Goal: Task Accomplishment & Management: Manage account settings

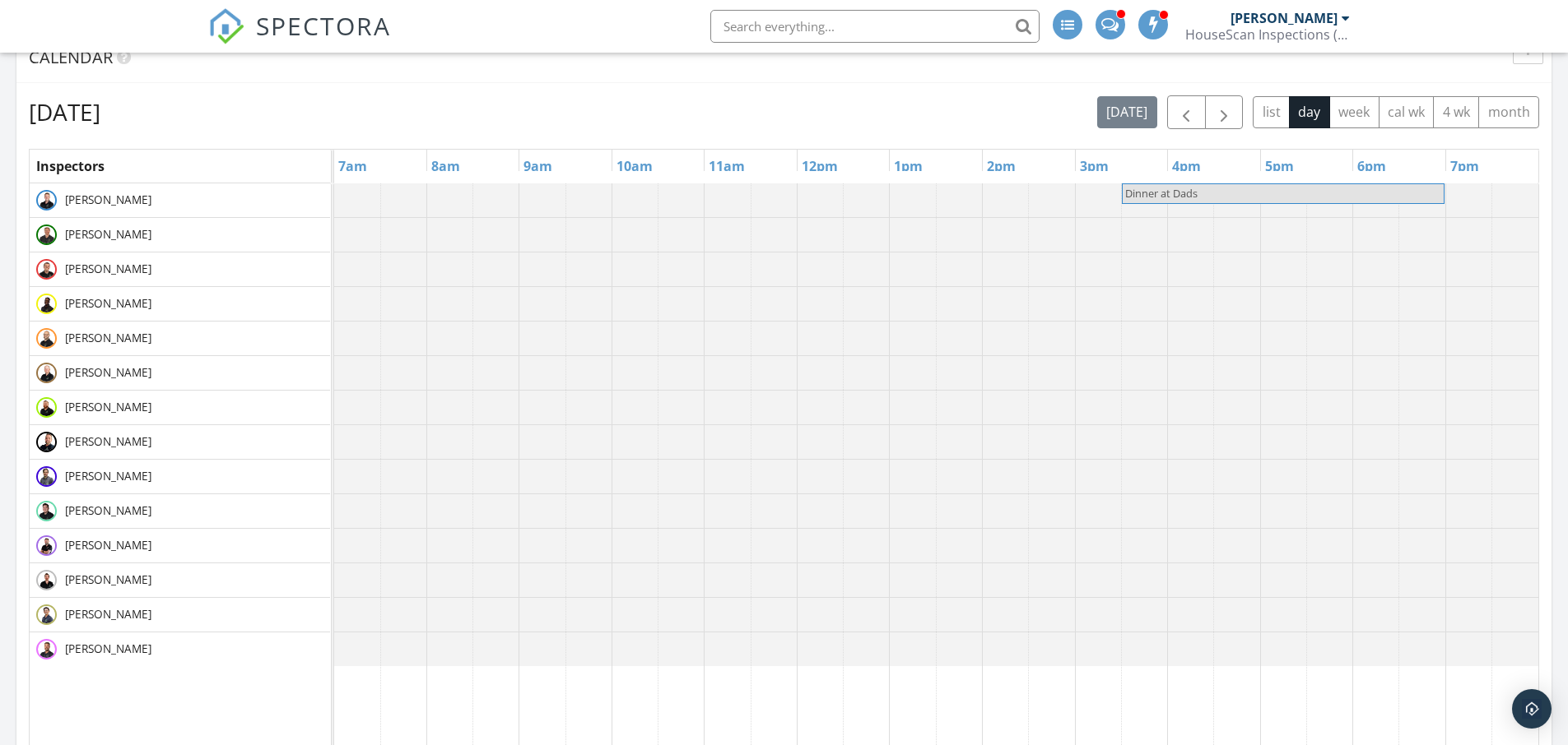
scroll to position [603, 0]
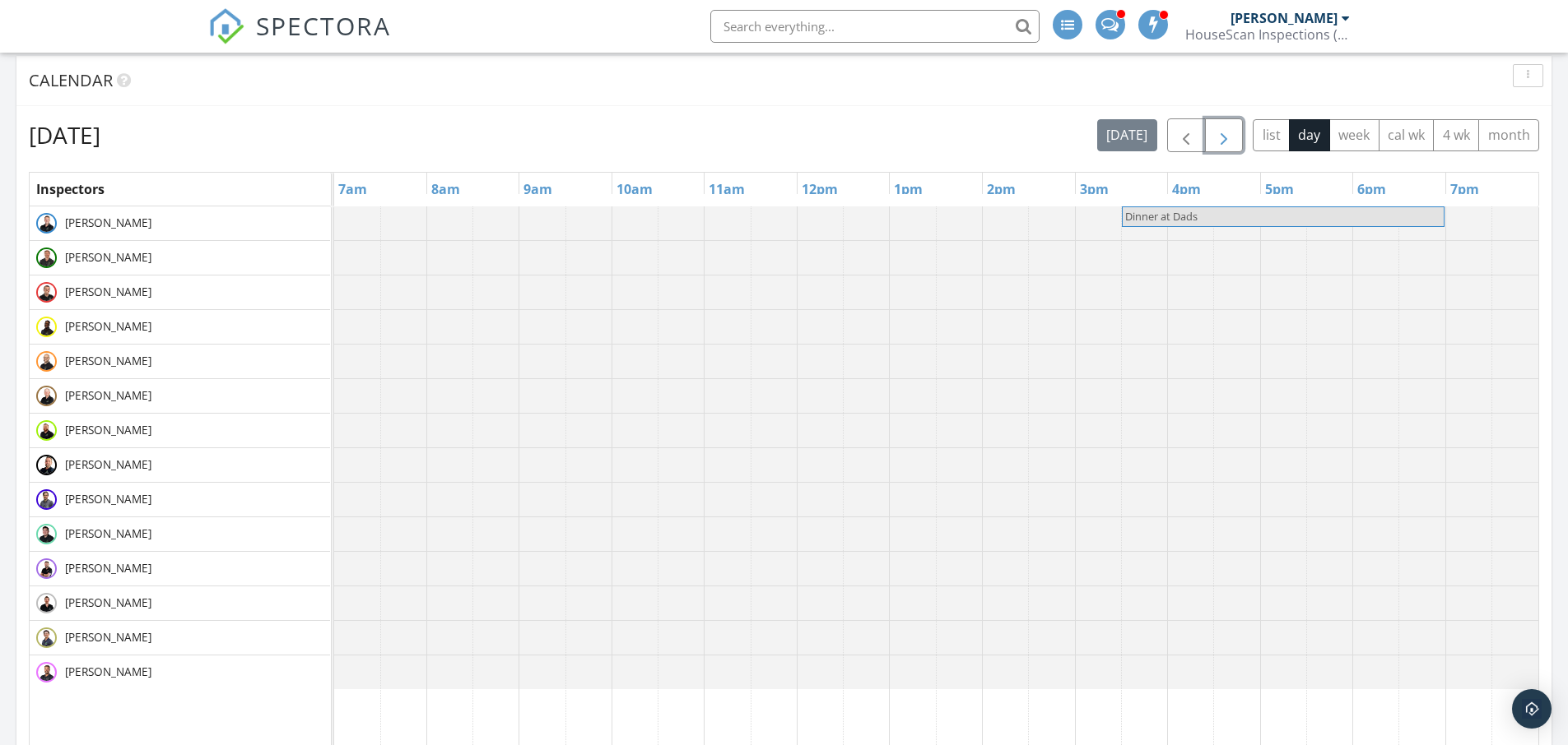
click at [1226, 139] on span "button" at bounding box center [1224, 136] width 20 height 20
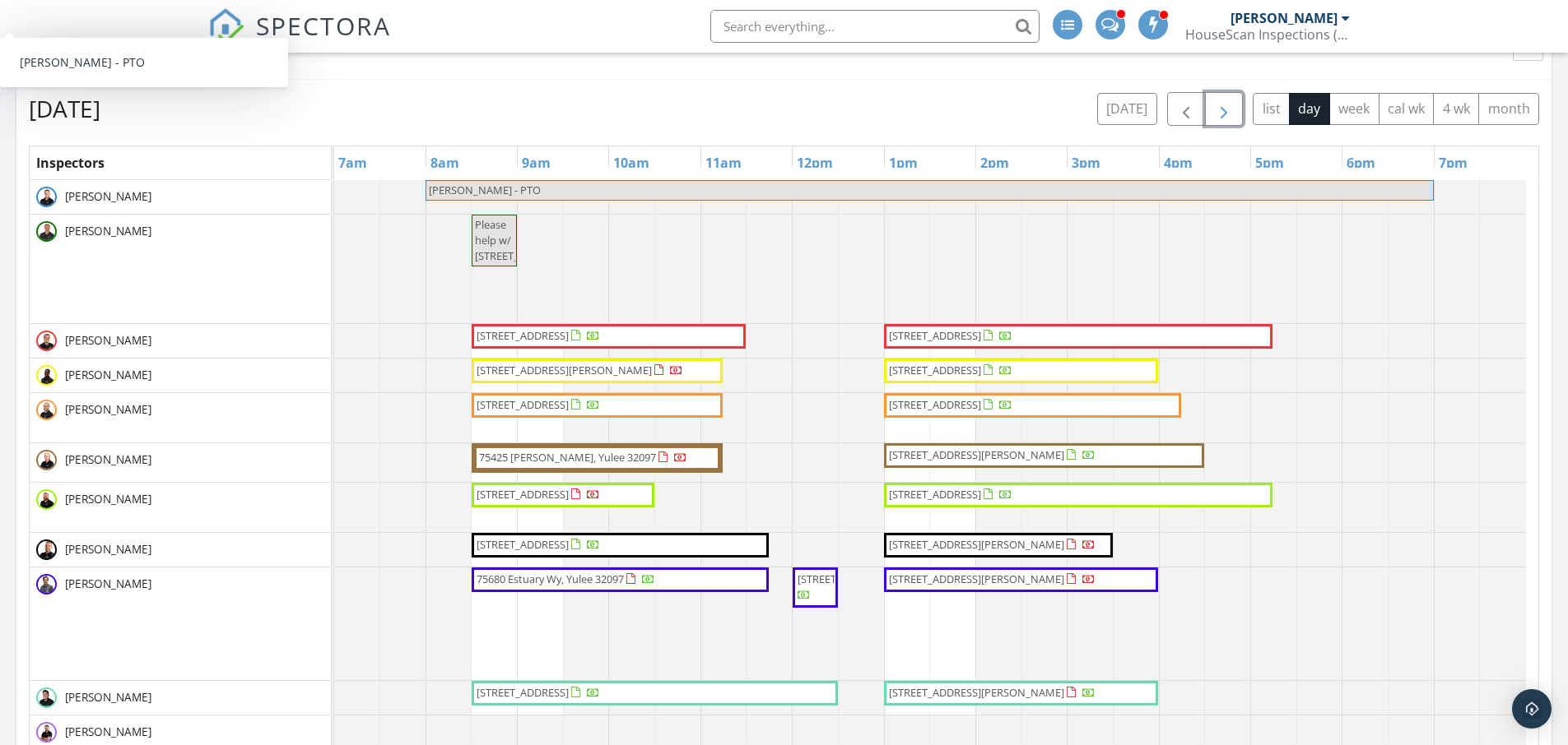
scroll to position [621, 0]
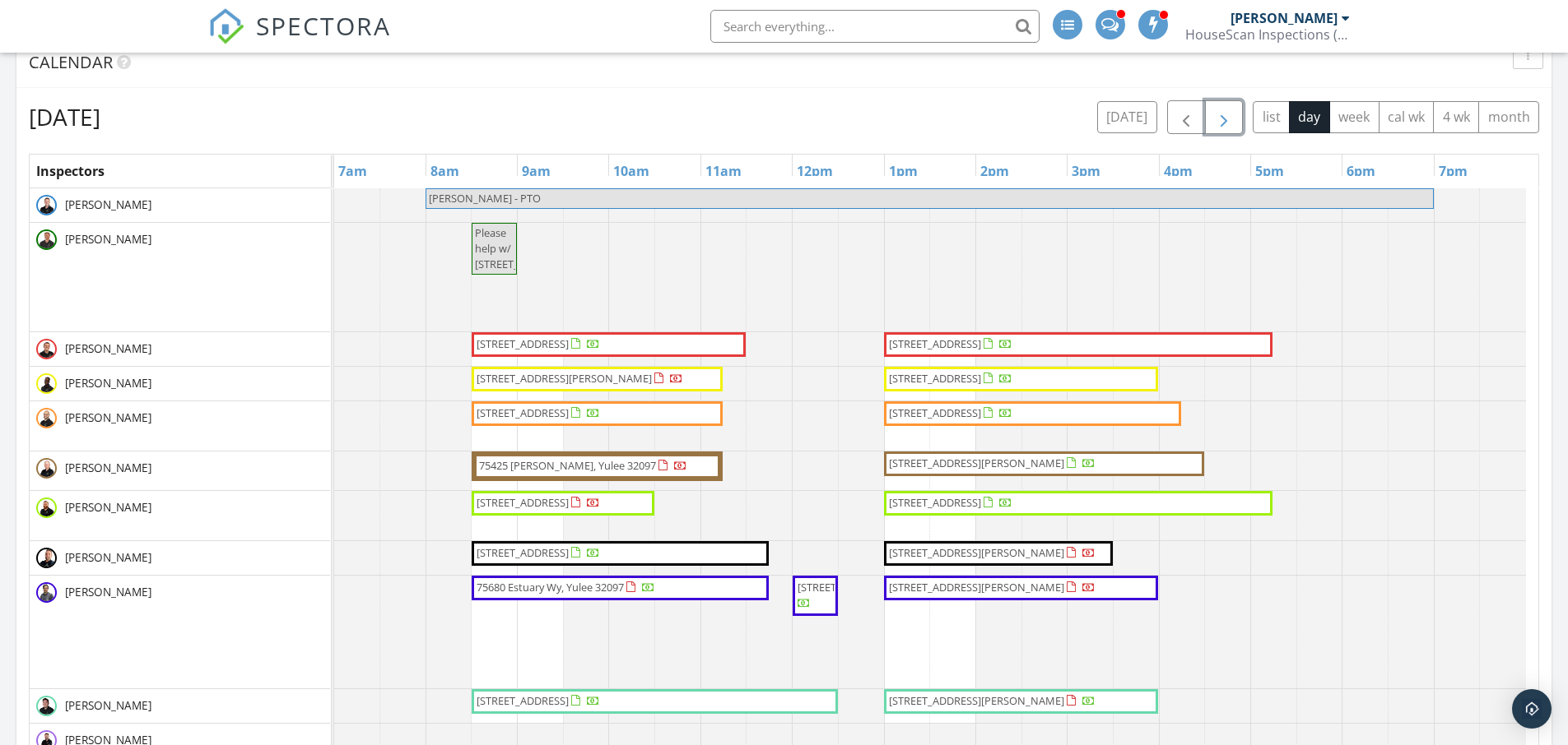
click at [1229, 114] on span "button" at bounding box center [1224, 118] width 20 height 20
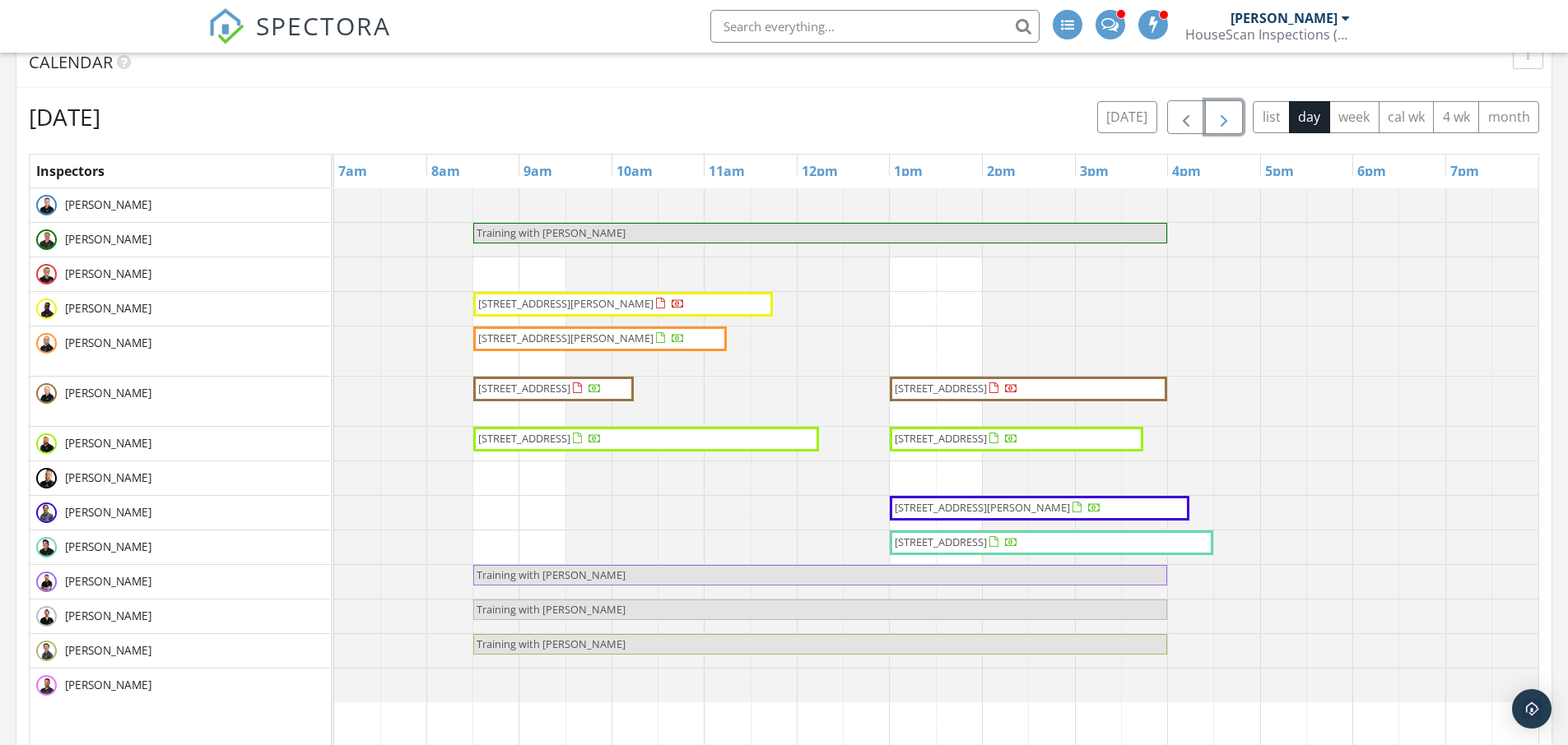
click at [1229, 114] on span "button" at bounding box center [1224, 118] width 20 height 20
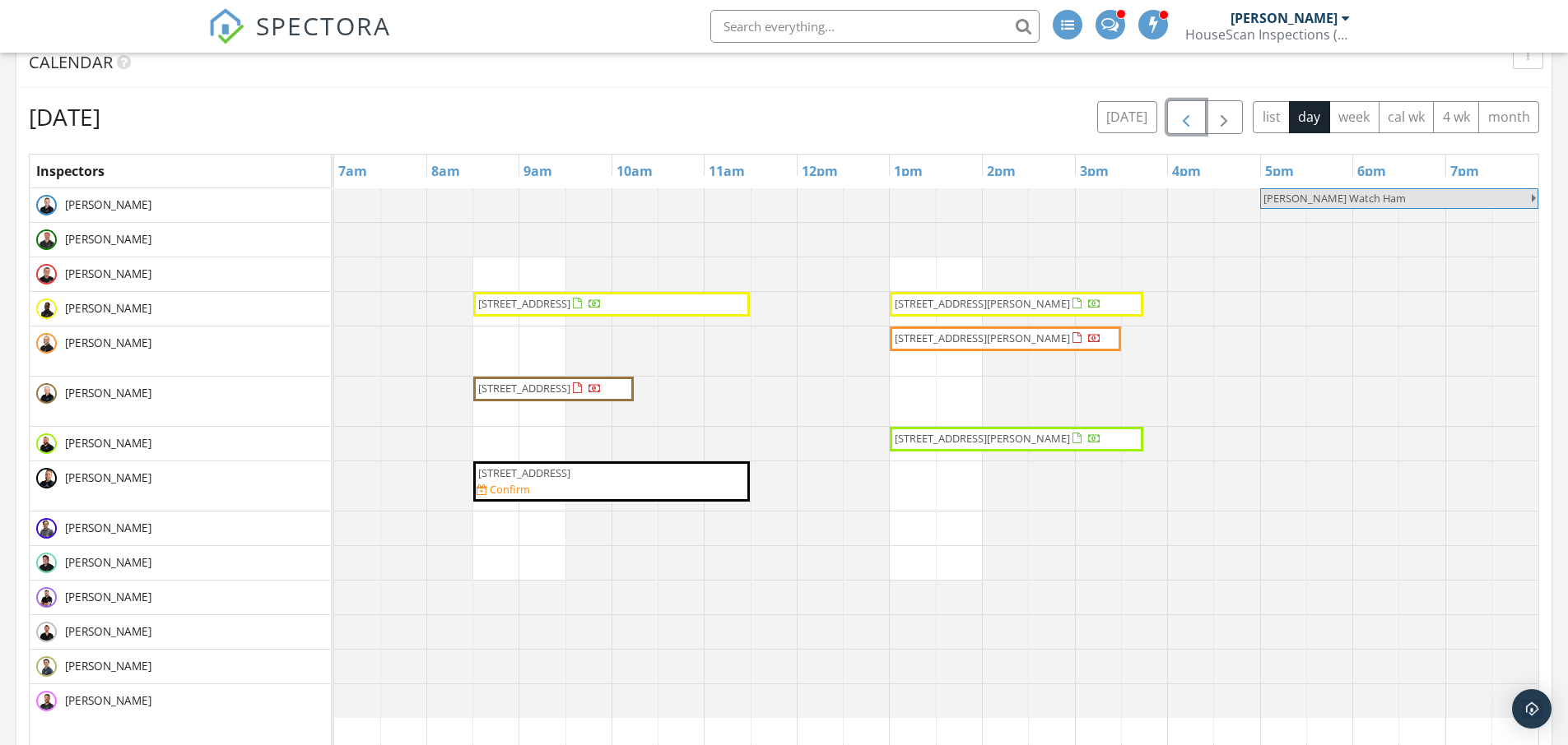
click at [1199, 114] on button "button" at bounding box center [1186, 117] width 39 height 33
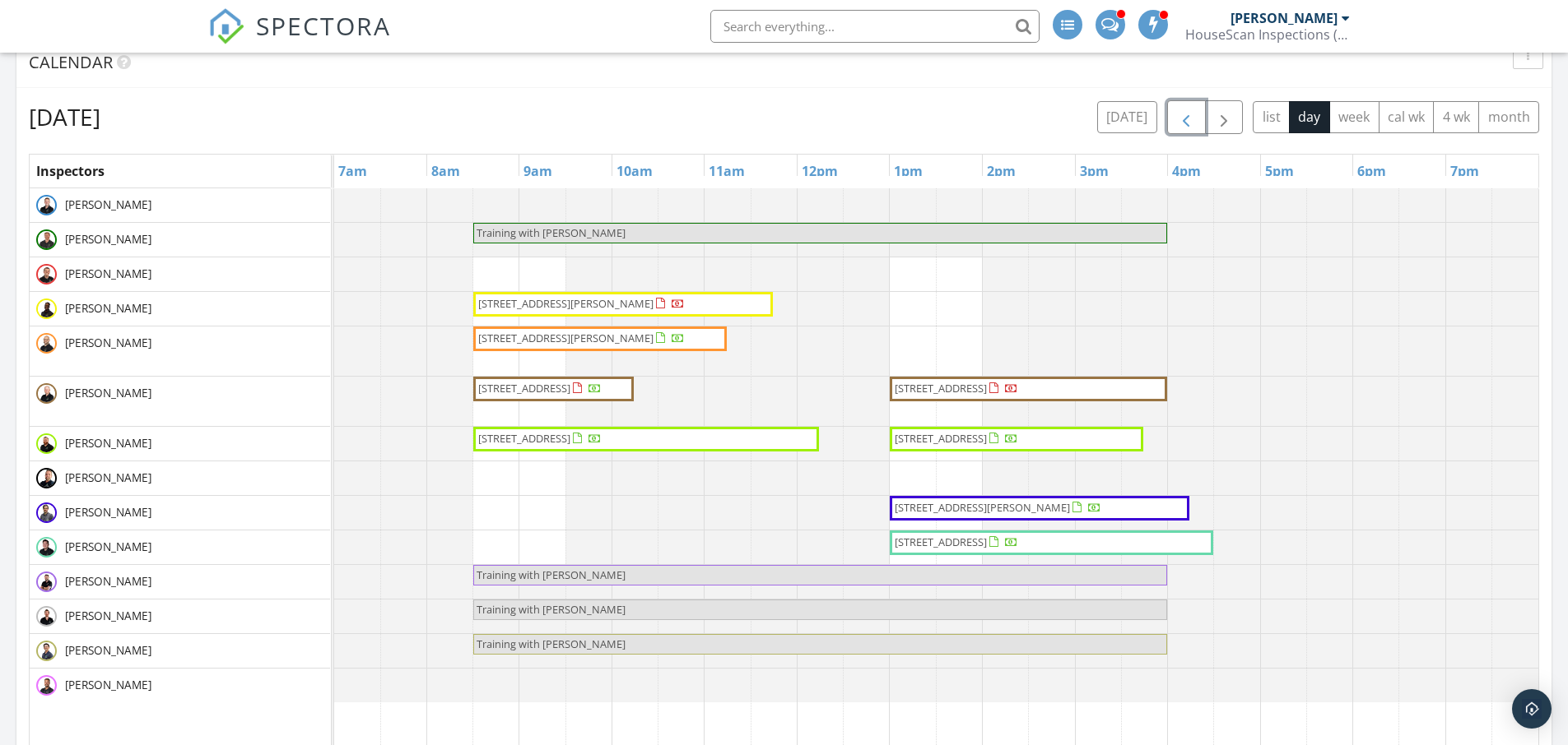
click at [1199, 114] on button "button" at bounding box center [1186, 117] width 39 height 33
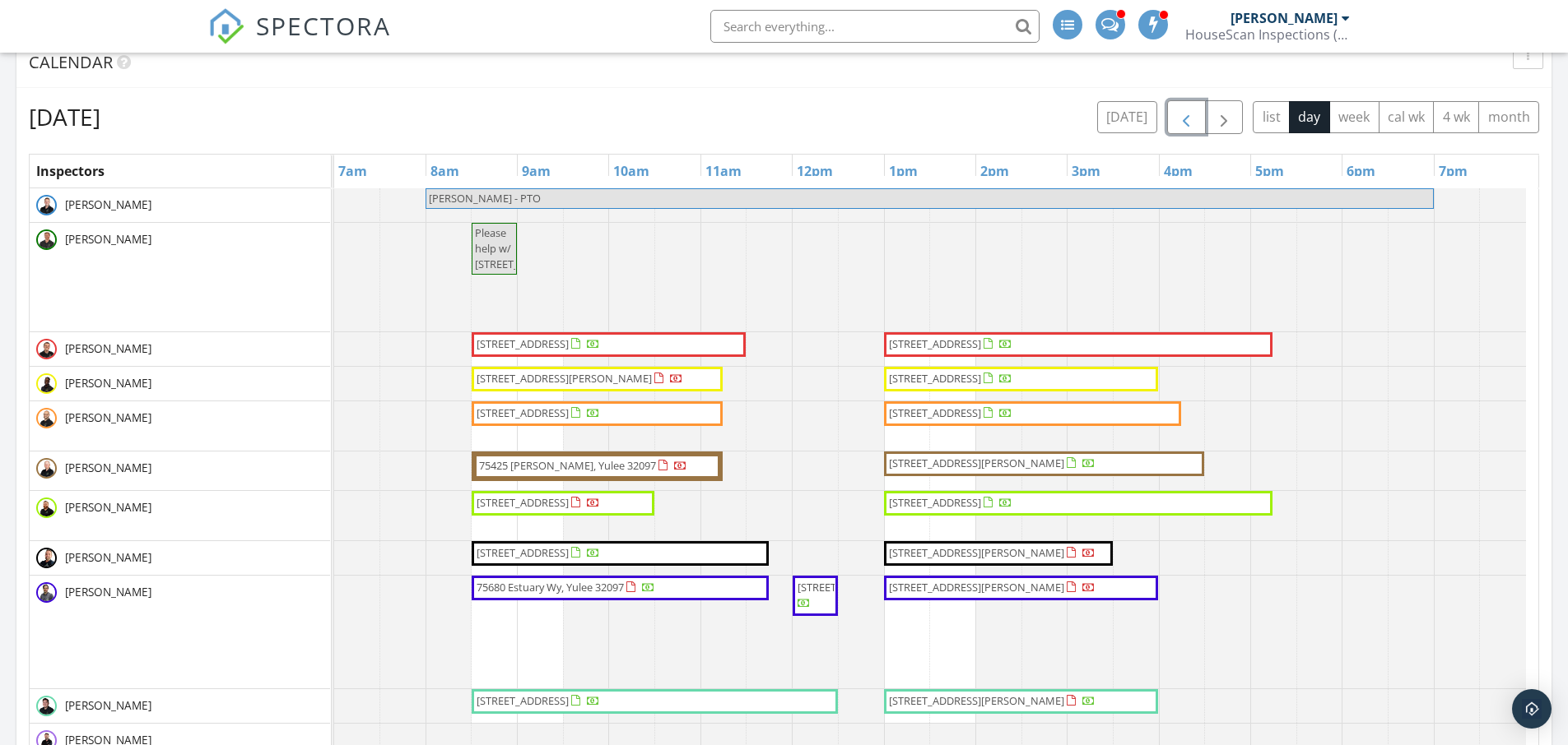
click at [552, 339] on span "[STREET_ADDRESS]" at bounding box center [523, 344] width 92 height 15
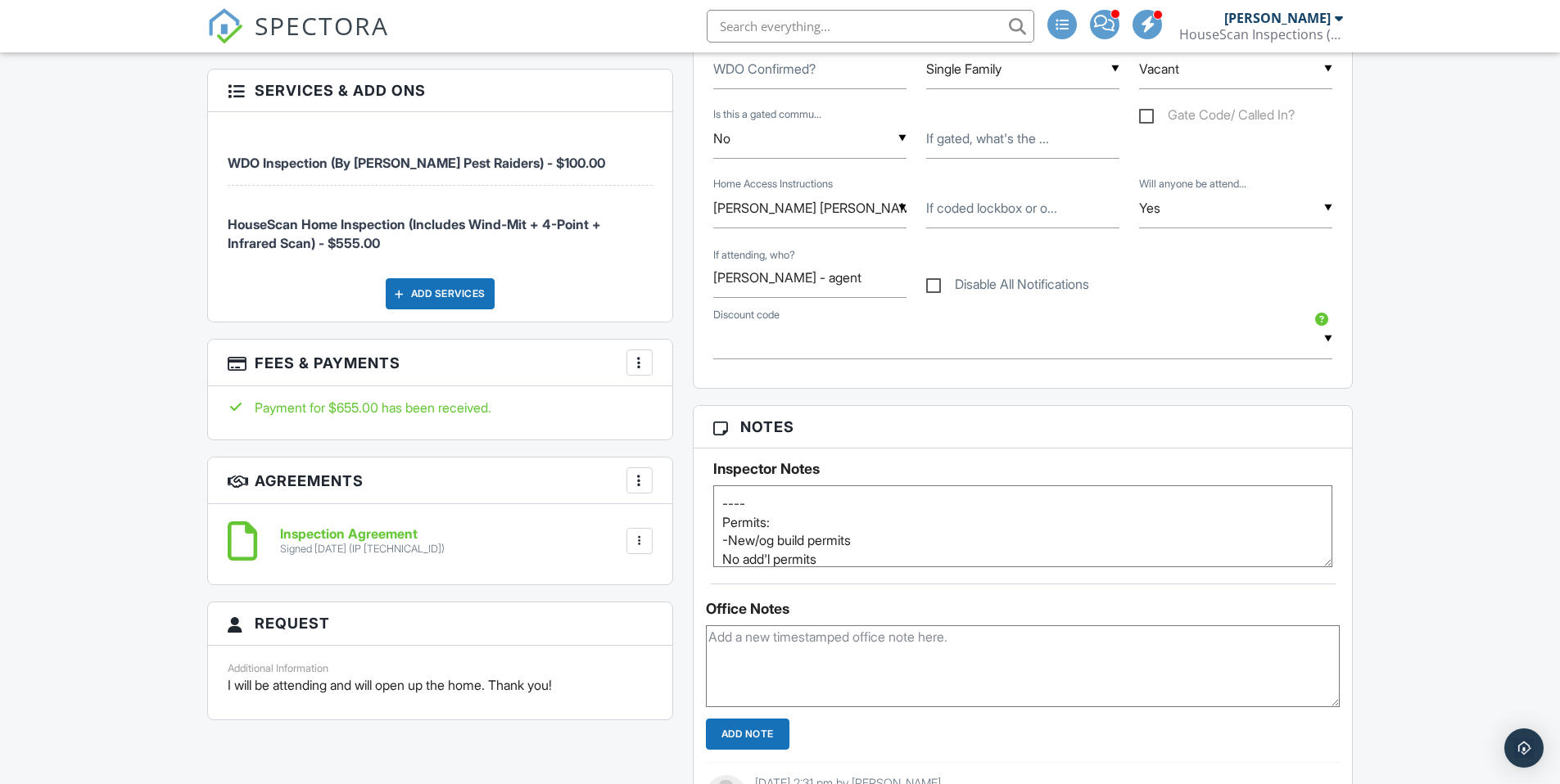
scroll to position [1210, 0]
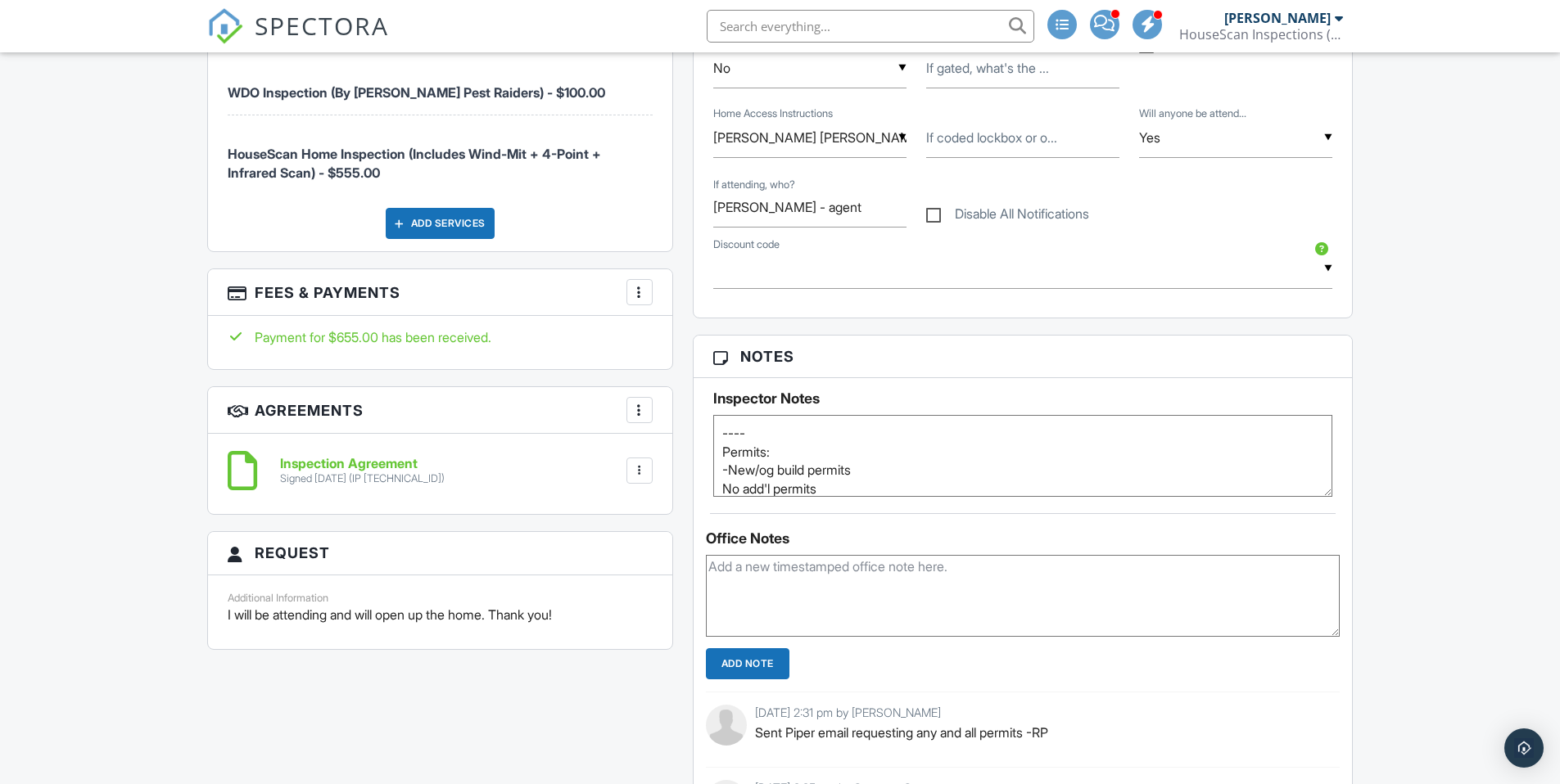
drag, startPoint x: 1325, startPoint y: 496, endPoint x: 1308, endPoint y: 511, distance: 22.7
click at [1319, 532] on div "Notes Inspector Notes ---- Permits: -New/og build permits No add'l permits ----…" at bounding box center [1022, 598] width 661 height 527
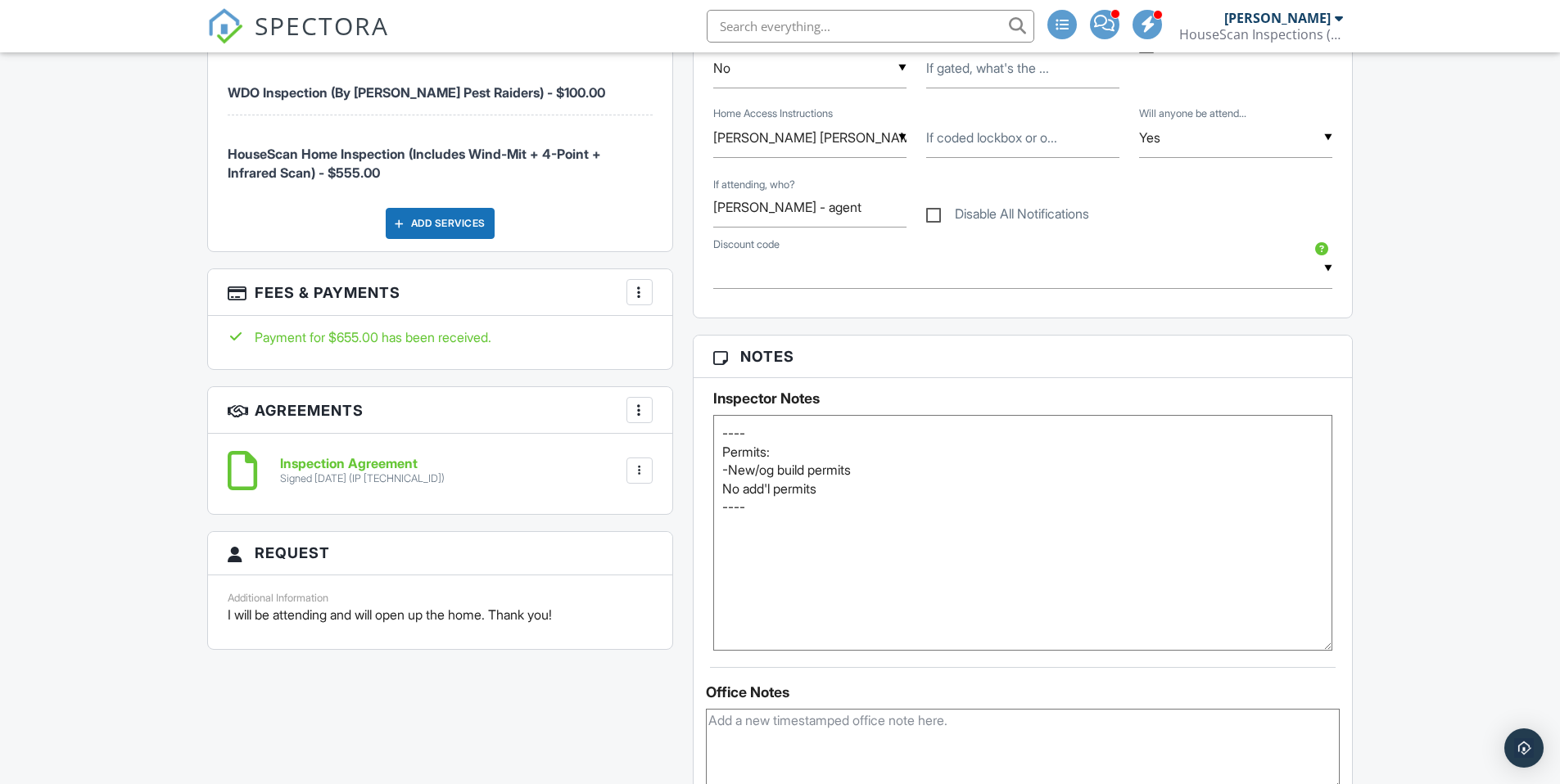
drag, startPoint x: 1326, startPoint y: 492, endPoint x: 1345, endPoint y: 646, distance: 155.2
click at [1345, 646] on div "Inspector Notes ---- Permits: -New/og build permits No add'l permits ----" at bounding box center [1022, 514] width 659 height 272
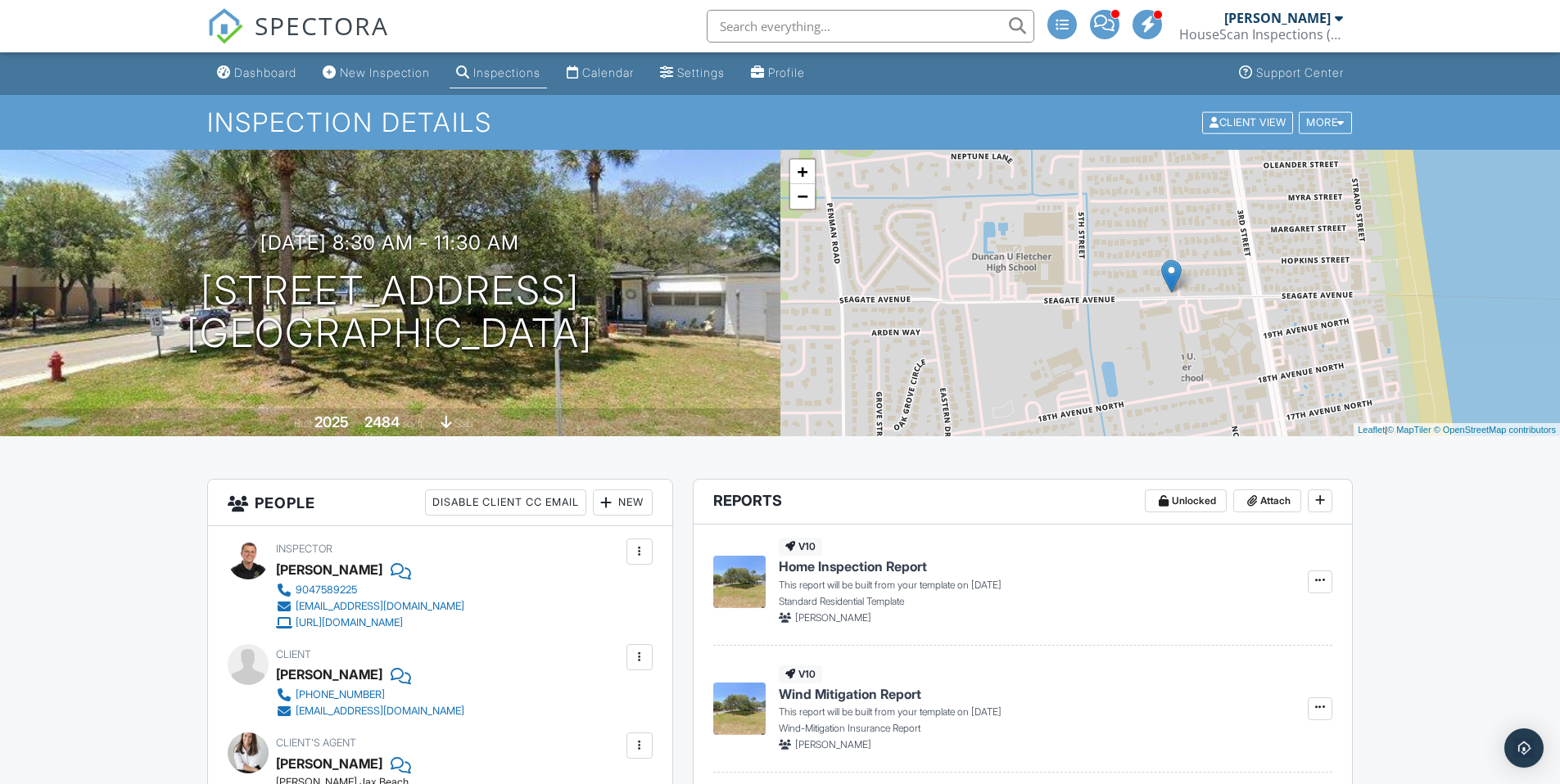
scroll to position [0, 0]
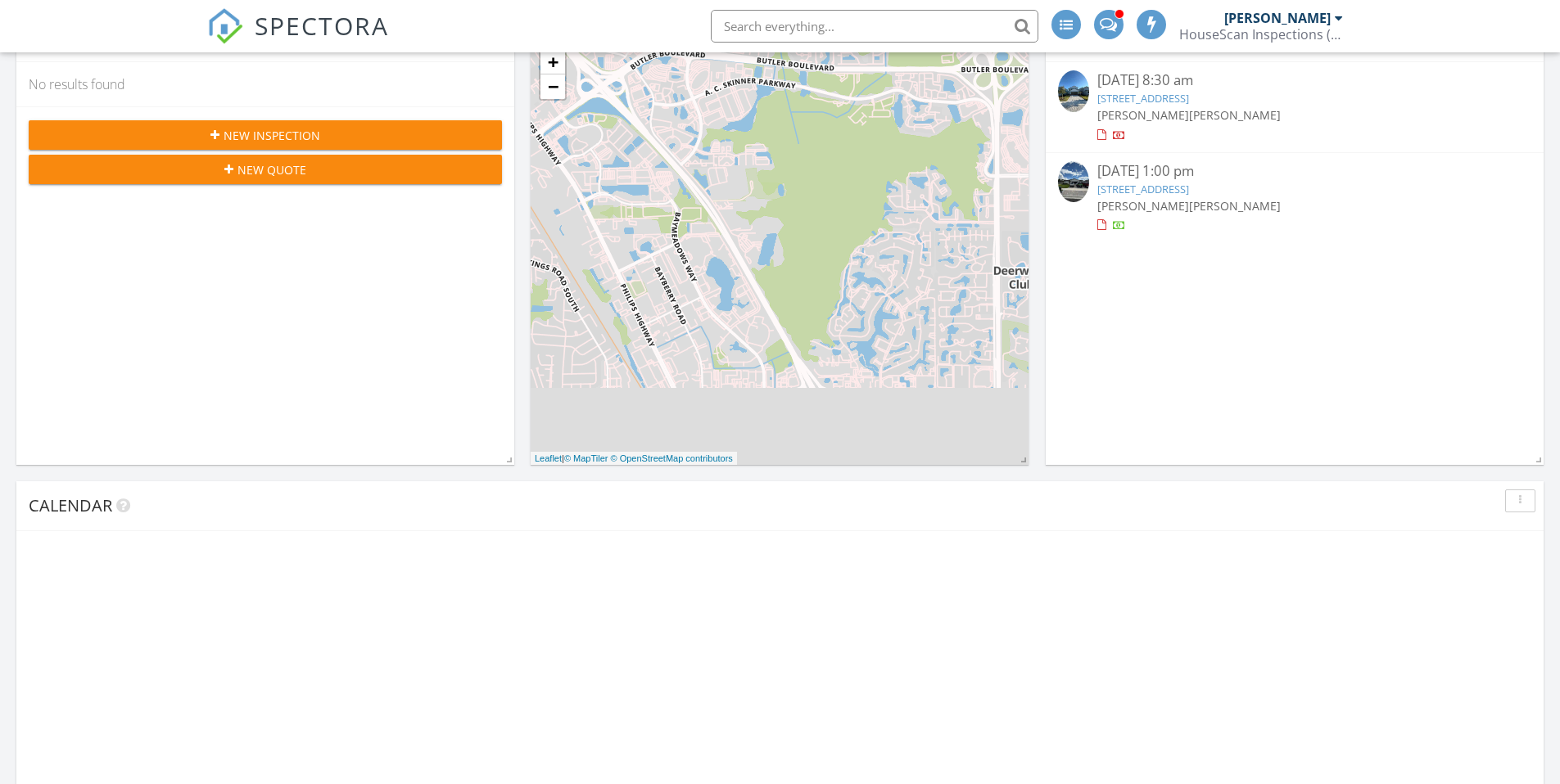
scroll to position [618, 0]
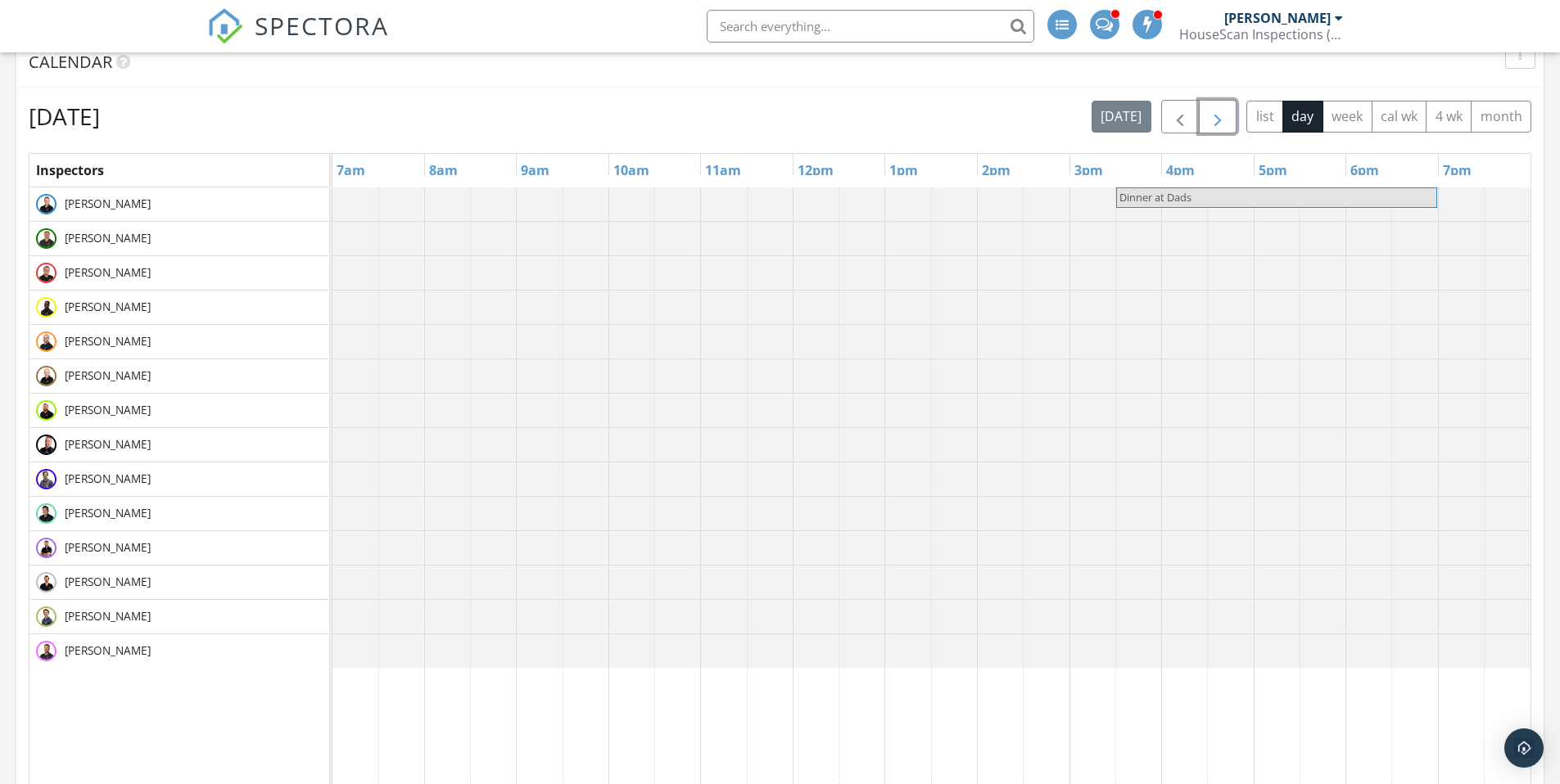
click at [1221, 120] on span "button" at bounding box center [1218, 117] width 20 height 20
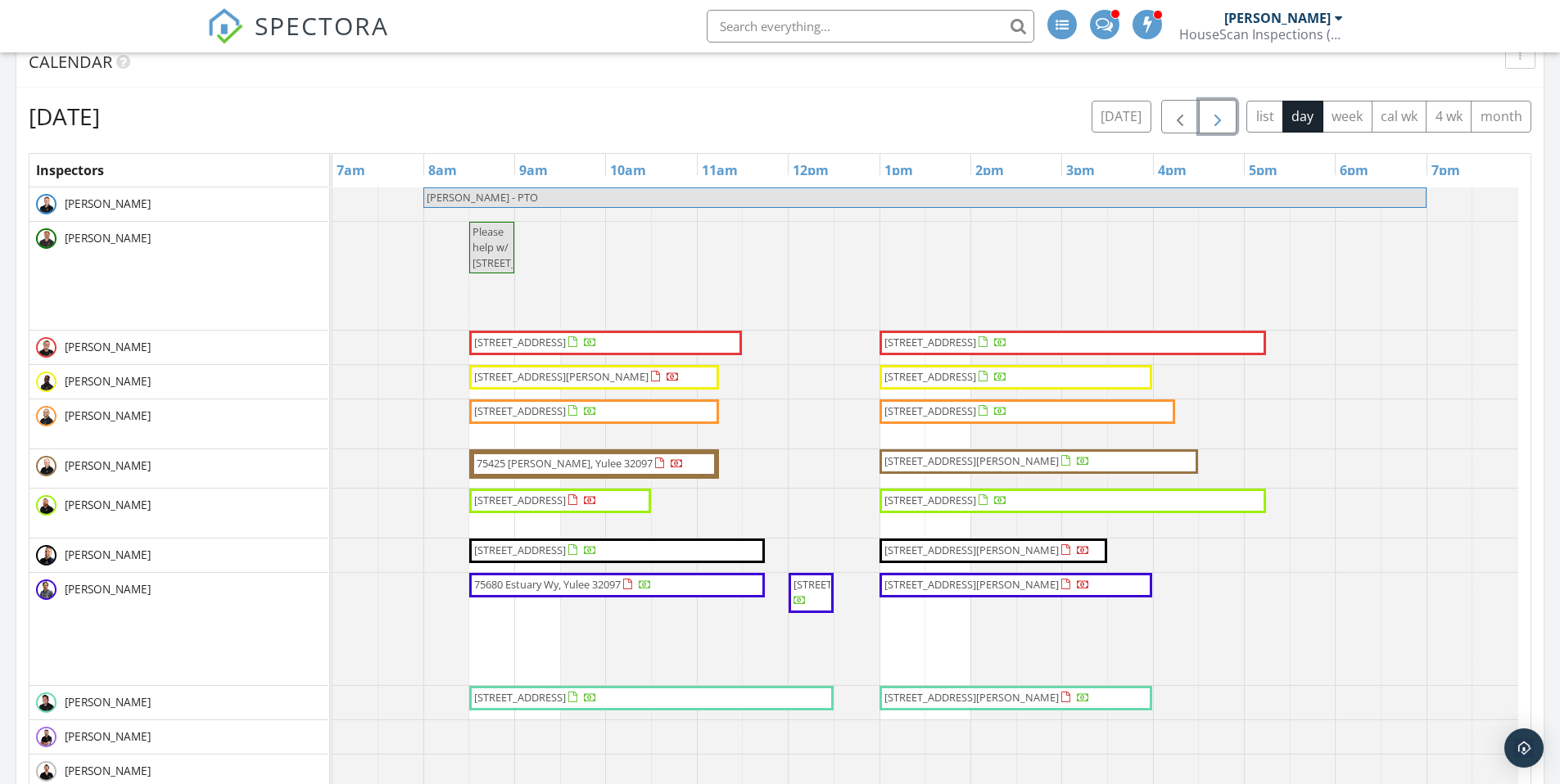
click at [1123, 346] on span "1012 Beckingham Dr, St. Augustine 32092" at bounding box center [1072, 343] width 380 height 17
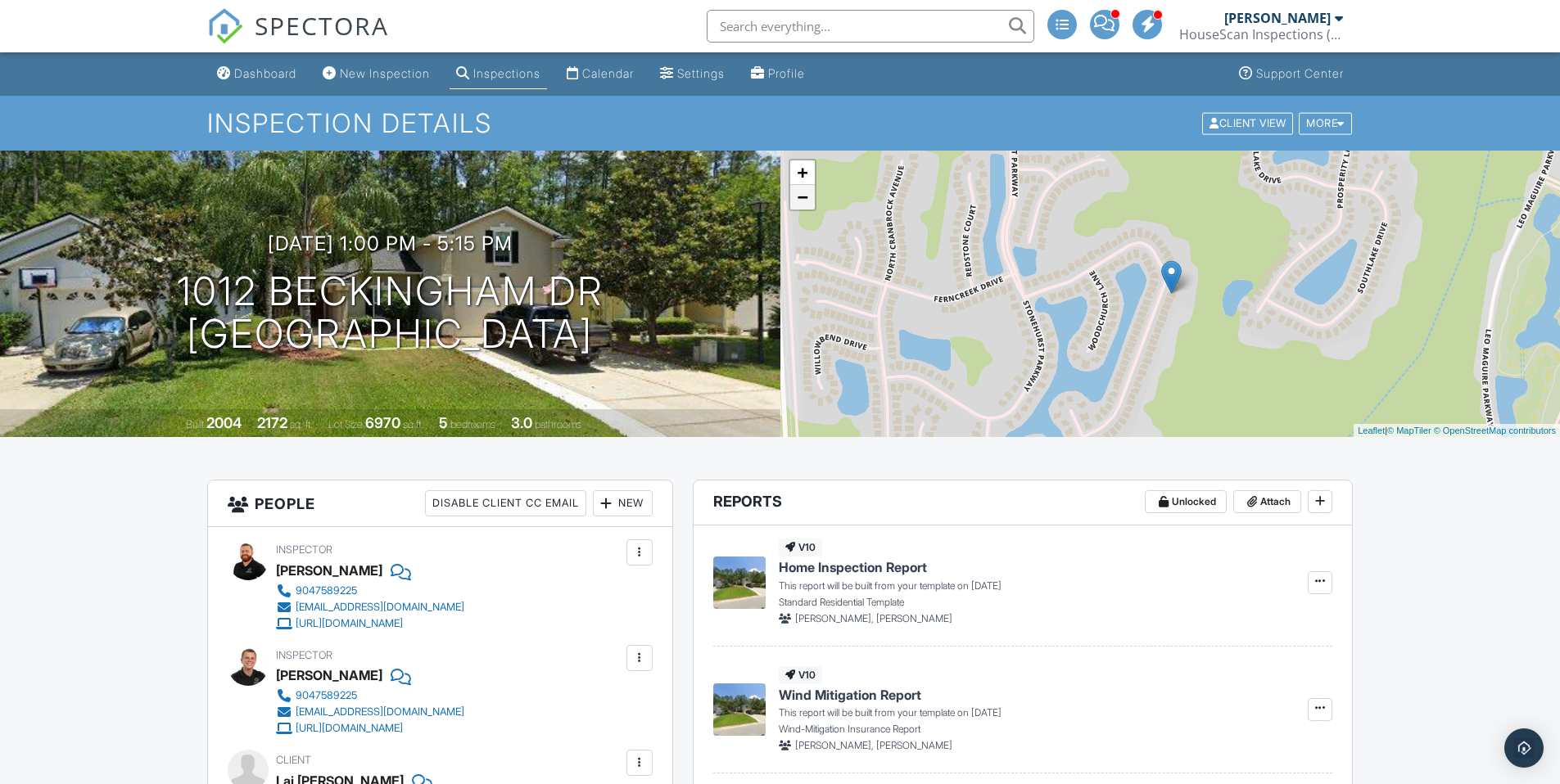
click at [796, 200] on link "−" at bounding box center [802, 197] width 24 height 24
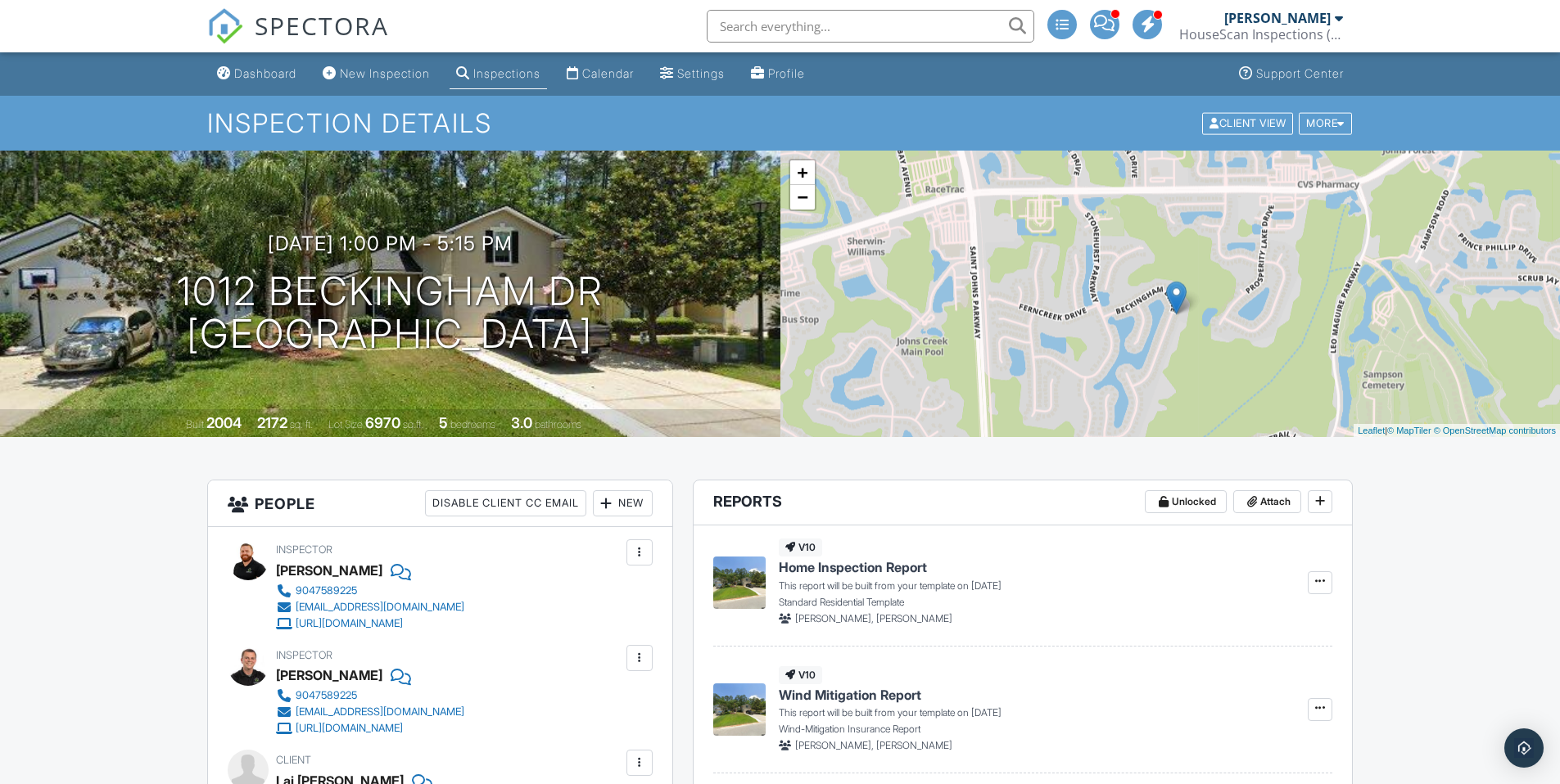
drag, startPoint x: 1200, startPoint y: 224, endPoint x: 1204, endPoint y: 249, distance: 25.3
click at [1204, 249] on div "+ − Leaflet | © MapTiler © OpenStreetMap contributors" at bounding box center [1170, 294] width 780 height 287
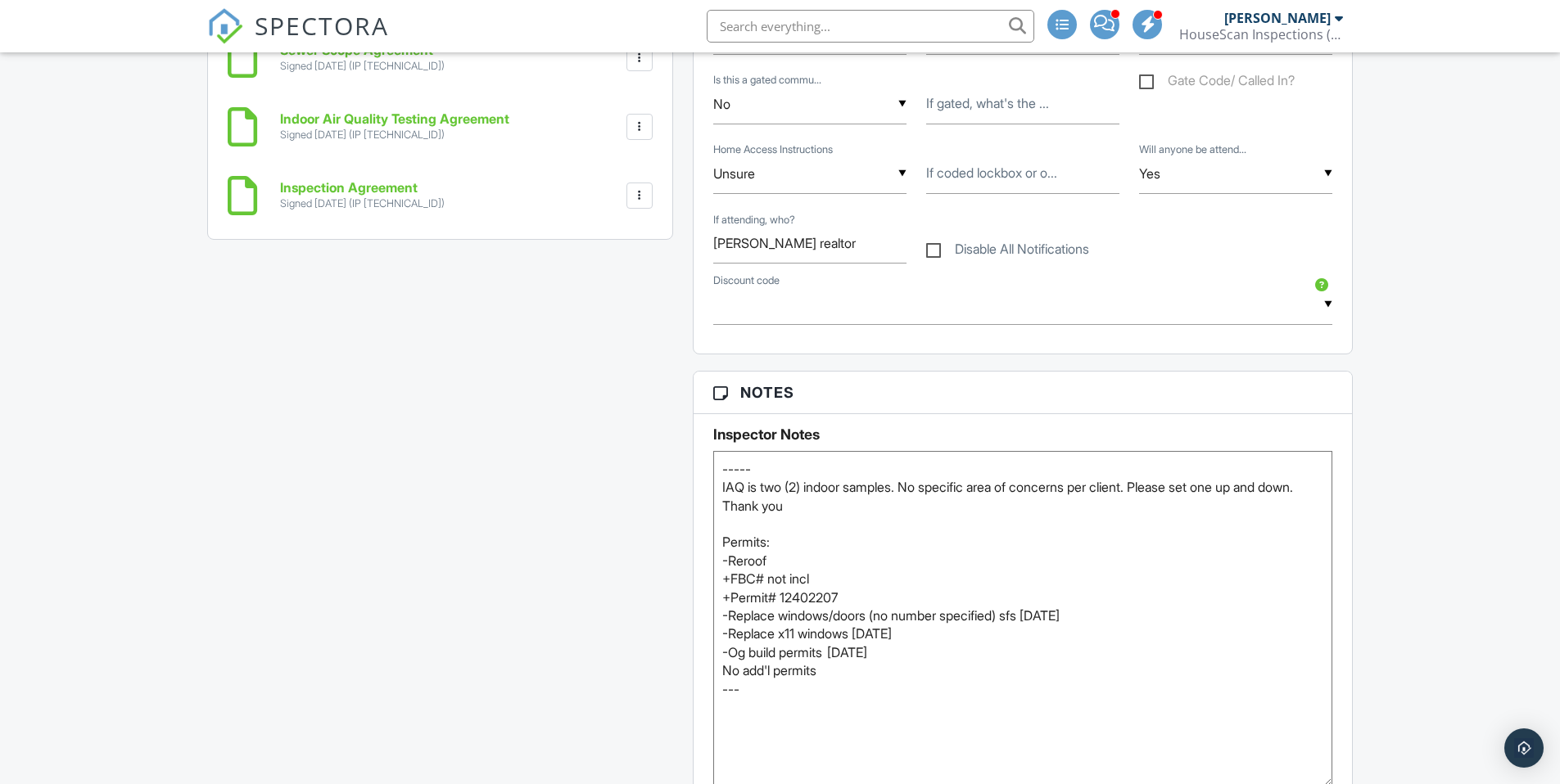
drag, startPoint x: 1326, startPoint y: 530, endPoint x: 1248, endPoint y: 667, distance: 157.6
click at [1368, 771] on div "Dashboard New Inspection Inspections Calendar Settings Profile Support Center I…" at bounding box center [780, 642] width 1560 height 4544
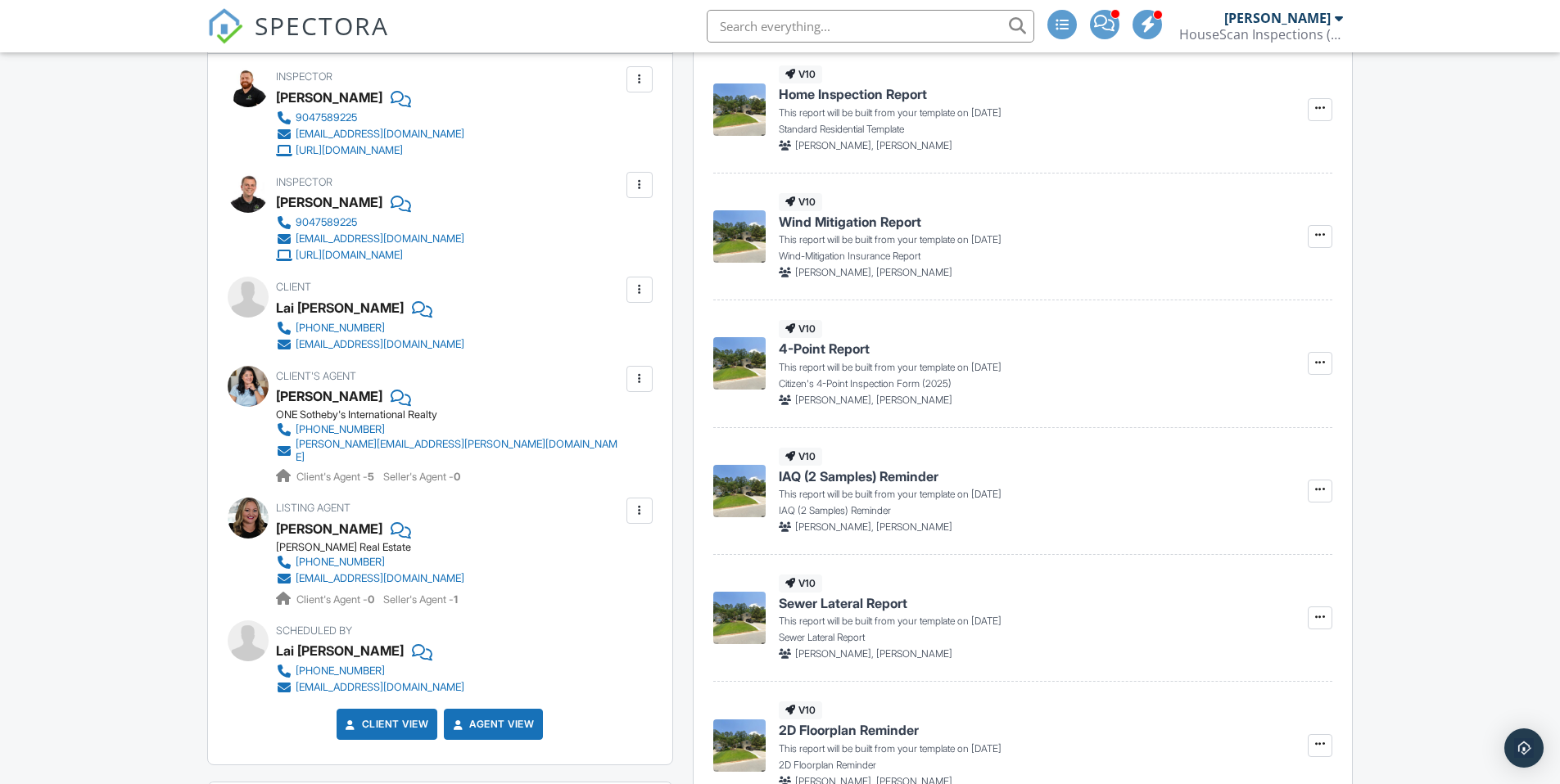
scroll to position [107, 0]
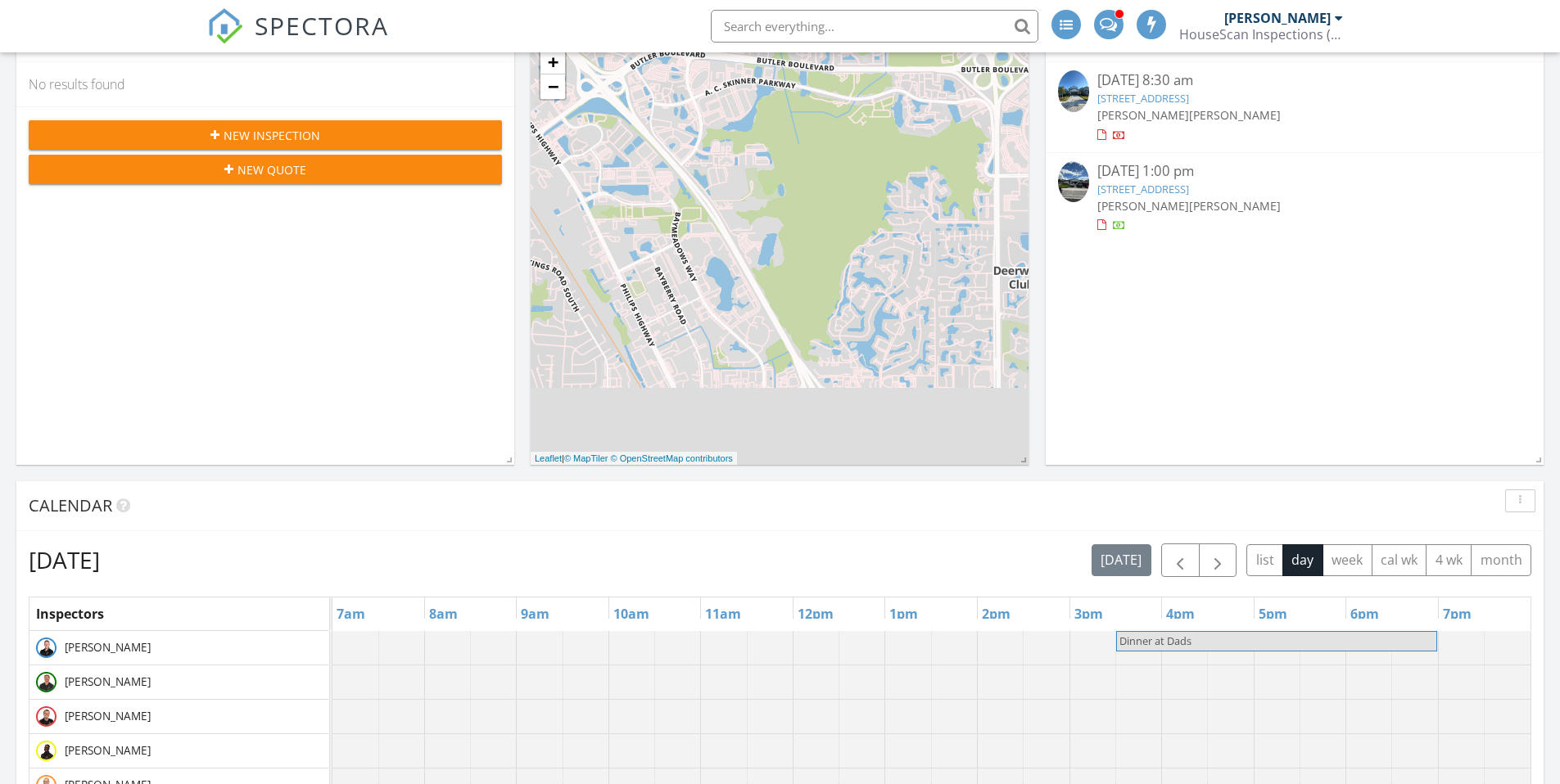
scroll to position [618, 0]
